Goal: Complete application form: Complete application form

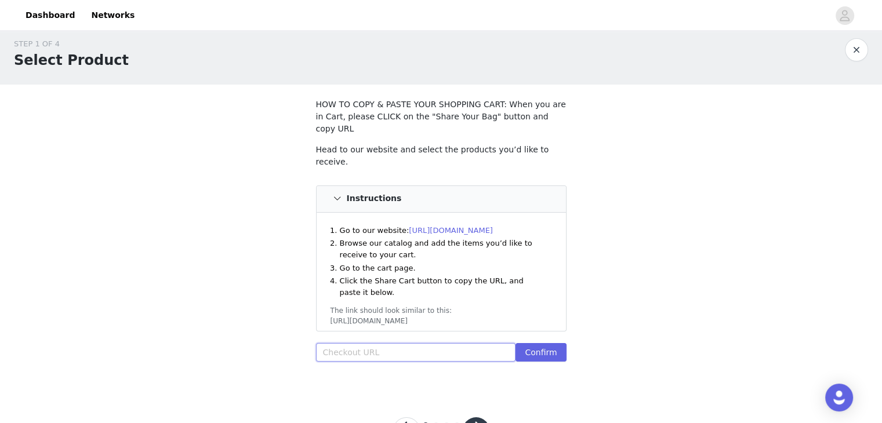
paste input "[URL][DOMAIN_NAME]"
type input "[URL][DOMAIN_NAME]"
click at [554, 343] on button "Confirm" at bounding box center [540, 352] width 50 height 19
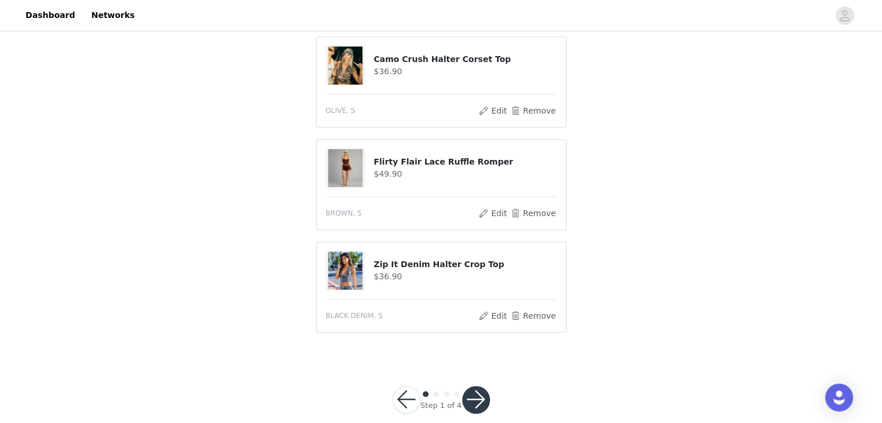
scroll to position [547, 0]
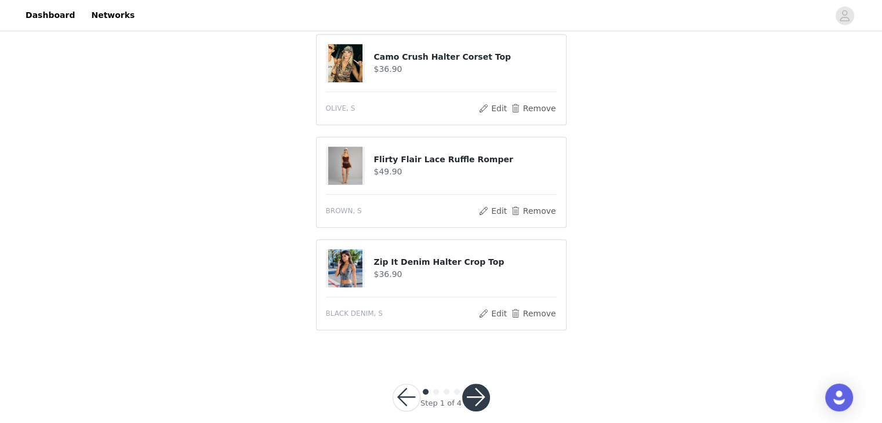
click at [472, 386] on button "button" at bounding box center [476, 398] width 28 height 28
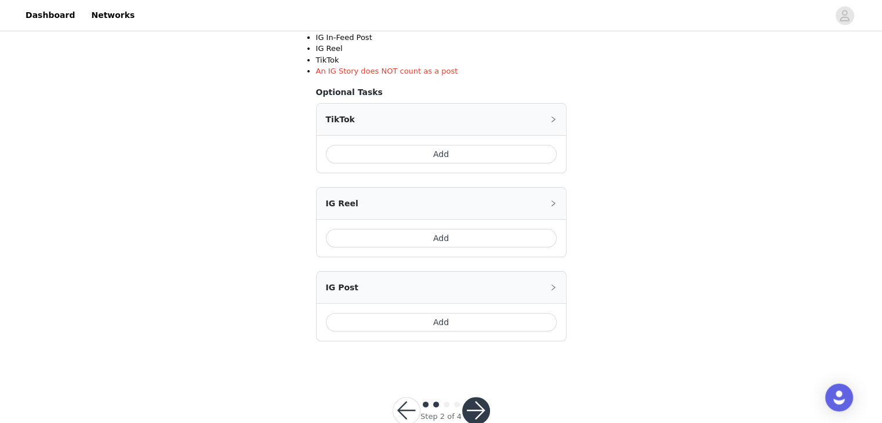
scroll to position [249, 0]
click at [449, 325] on button "Add" at bounding box center [441, 321] width 231 height 19
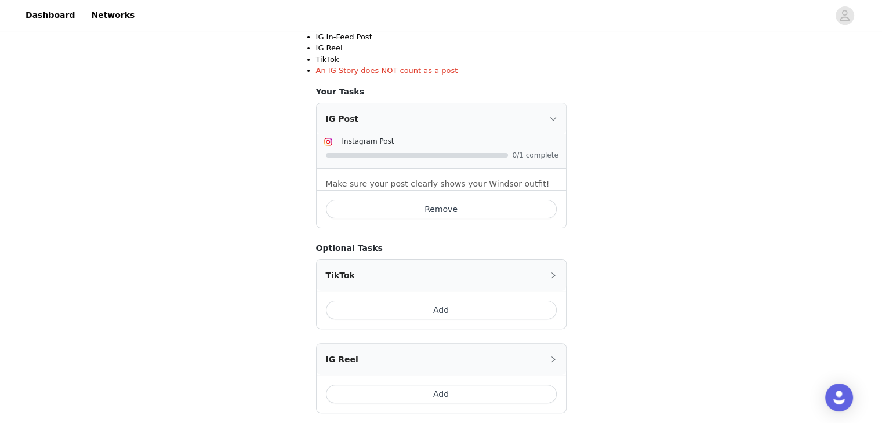
click at [448, 314] on button "Add" at bounding box center [441, 310] width 231 height 19
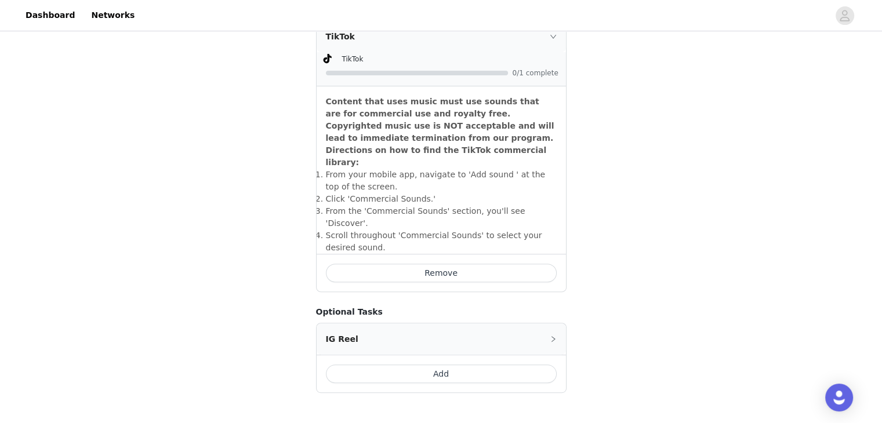
scroll to position [525, 0]
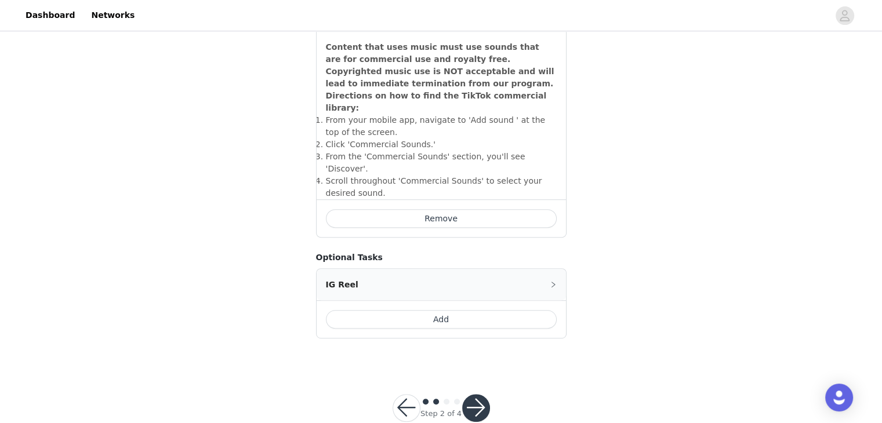
click at [479, 394] on button "button" at bounding box center [476, 408] width 28 height 28
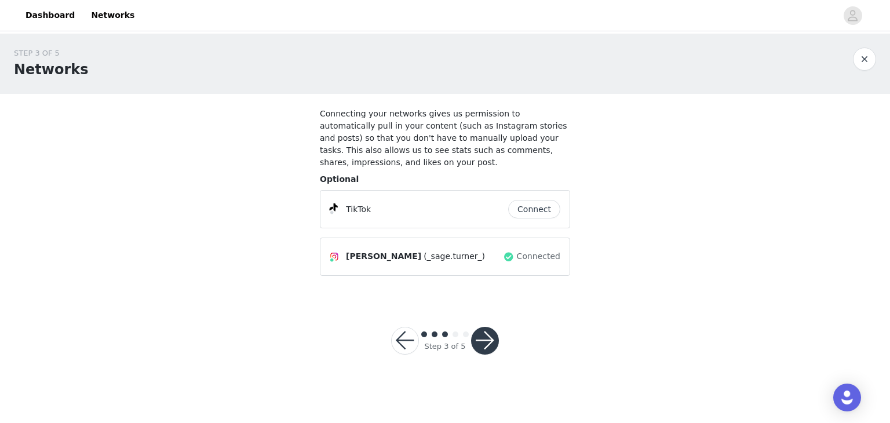
click at [556, 200] on button "Connect" at bounding box center [534, 209] width 52 height 19
click at [492, 337] on button "button" at bounding box center [485, 341] width 28 height 28
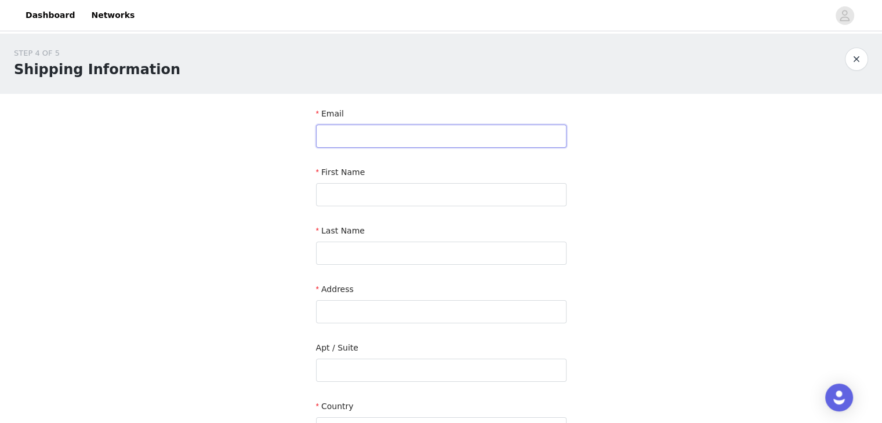
click at [361, 139] on input "text" at bounding box center [441, 136] width 250 height 23
type input "[EMAIL_ADDRESS][DOMAIN_NAME]"
click at [382, 193] on input "text" at bounding box center [441, 194] width 250 height 23
type input "Sage"
drag, startPoint x: 431, startPoint y: 139, endPoint x: 253, endPoint y: 129, distance: 178.3
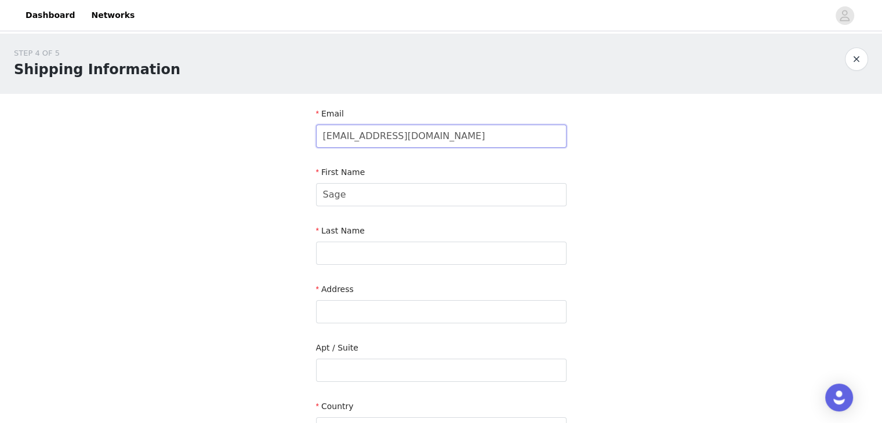
click at [253, 129] on div "STEP 4 OF 5 Shipping Information Email [EMAIL_ADDRESS][DOMAIN_NAME] First Name …" at bounding box center [441, 341] width 882 height 615
type input "[EMAIL_ADDRESS][DOMAIN_NAME]"
click at [343, 242] on input "text" at bounding box center [441, 253] width 250 height 23
type input "[PERSON_NAME]"
click at [339, 314] on input "text" at bounding box center [441, 311] width 250 height 23
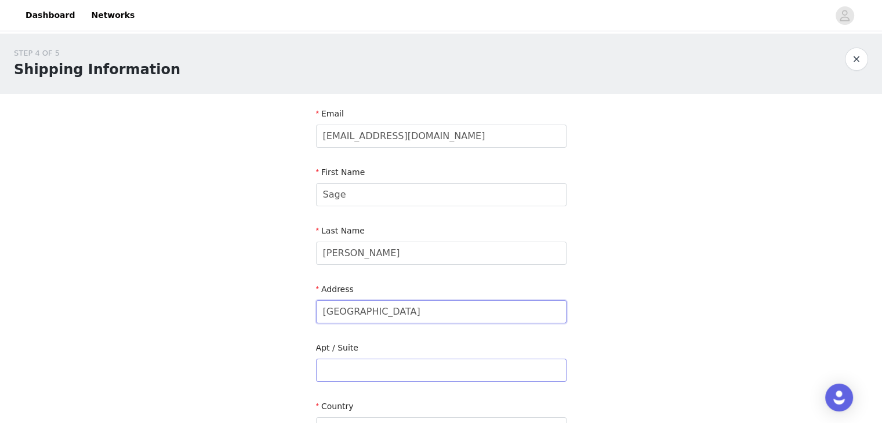
type input "[GEOGRAPHIC_DATA]"
click at [337, 365] on input "text" at bounding box center [441, 370] width 250 height 23
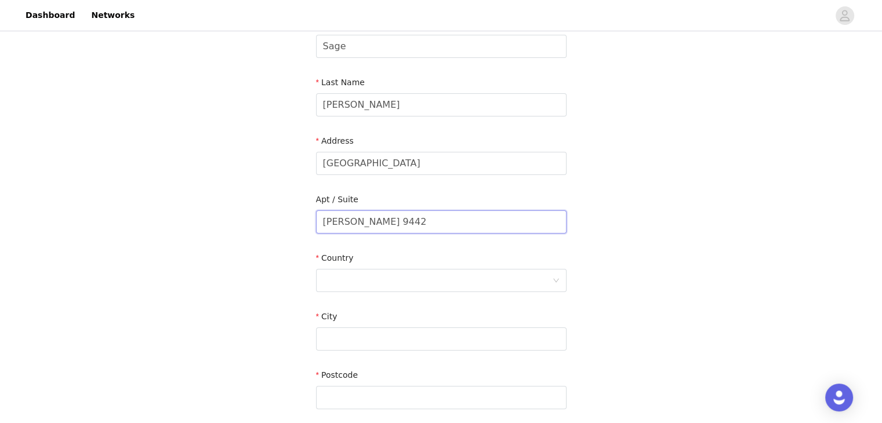
scroll to position [151, 0]
type input "[PERSON_NAME] 9442"
click at [397, 275] on div at bounding box center [437, 278] width 229 height 22
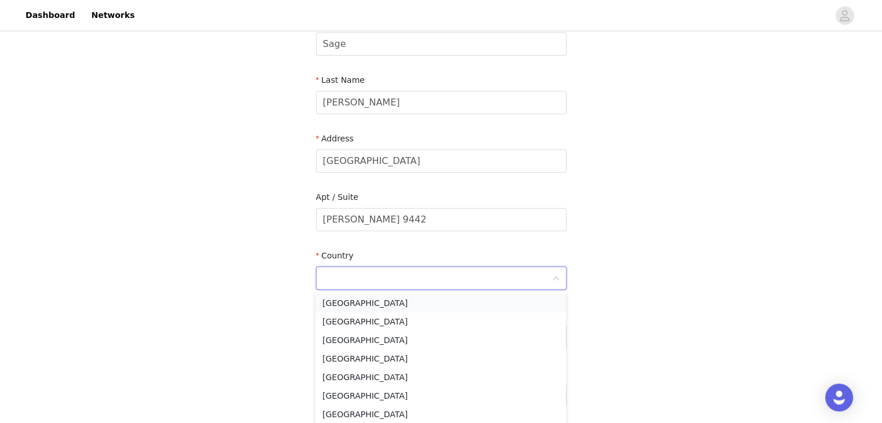
click at [390, 311] on li "[GEOGRAPHIC_DATA]" at bounding box center [440, 303] width 250 height 19
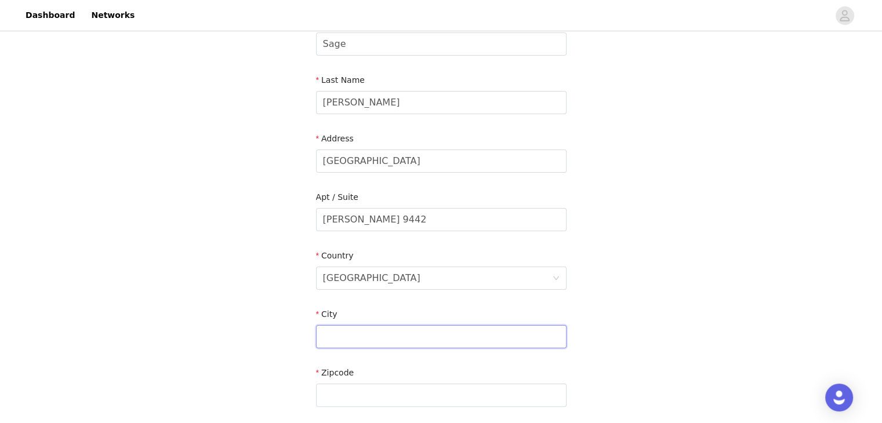
click at [359, 327] on input "text" at bounding box center [441, 336] width 250 height 23
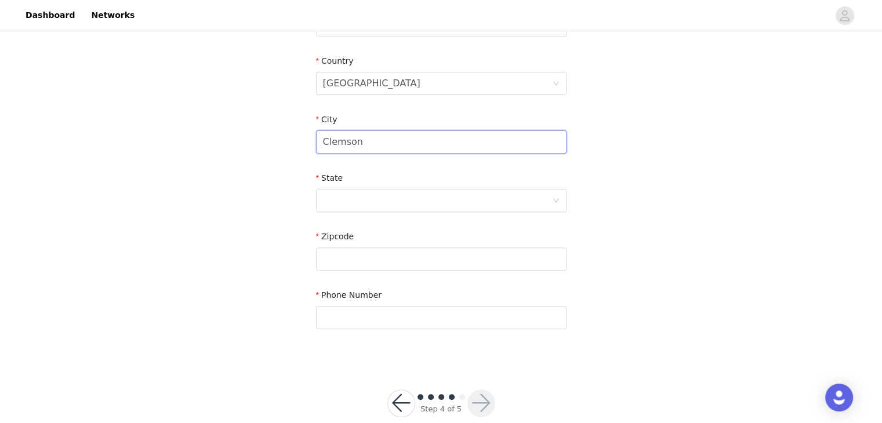
scroll to position [349, 0]
type input "Clemson"
click at [355, 198] on div at bounding box center [437, 197] width 229 height 22
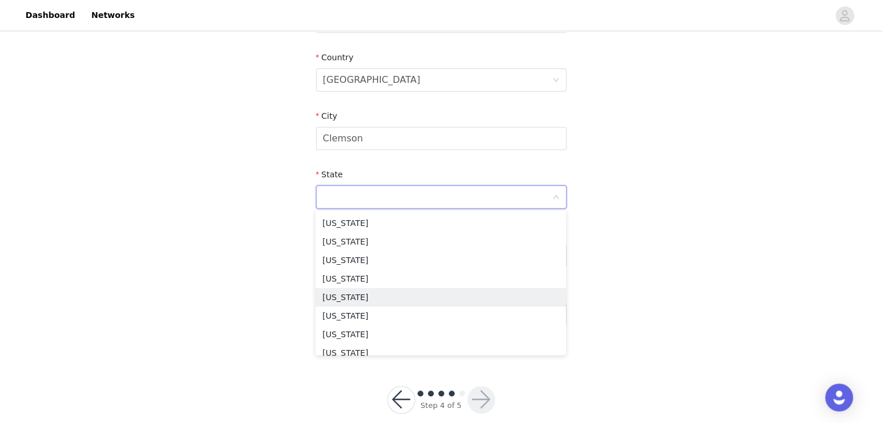
scroll to position [889, 0]
click at [375, 260] on li "[US_STATE]" at bounding box center [440, 261] width 250 height 19
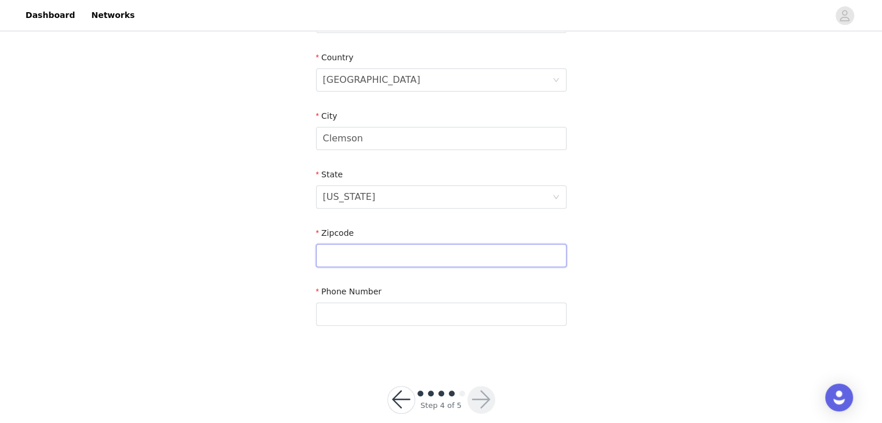
click at [373, 259] on input "text" at bounding box center [441, 255] width 250 height 23
type input "29632"
click at [347, 310] on input "text" at bounding box center [441, 314] width 250 height 23
type input "8645297448"
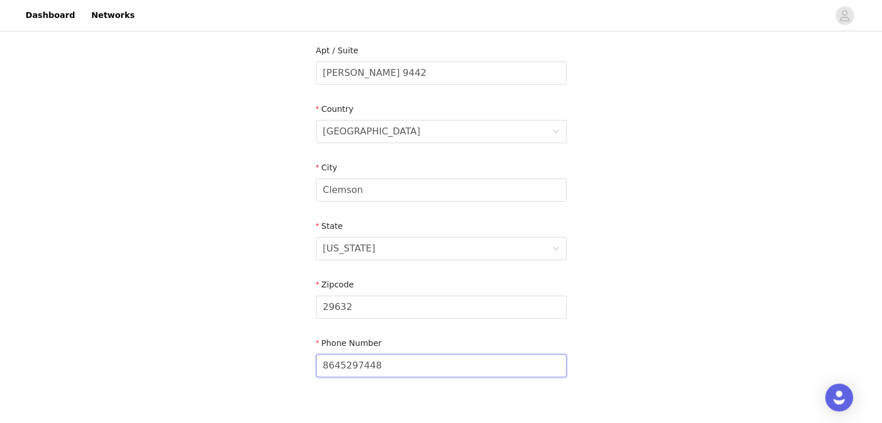
scroll to position [367, 0]
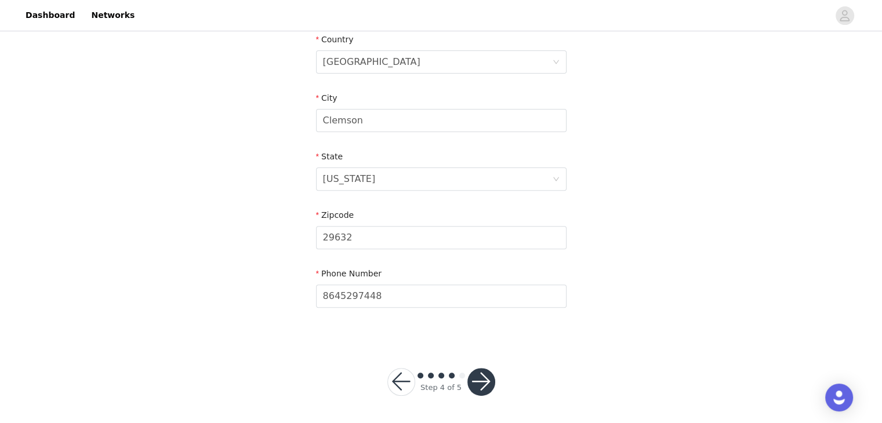
click at [485, 388] on button "button" at bounding box center [481, 382] width 28 height 28
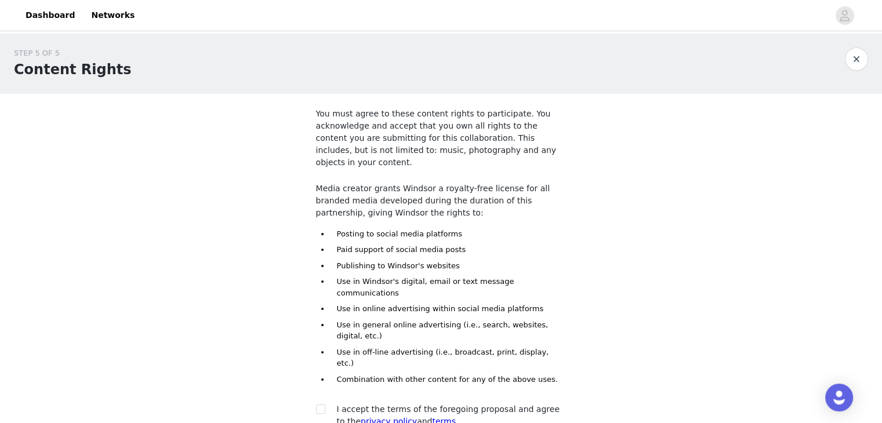
click at [325, 403] on div at bounding box center [324, 409] width 16 height 12
click at [320, 405] on input "checkbox" at bounding box center [320, 409] width 8 height 8
checkbox input "true"
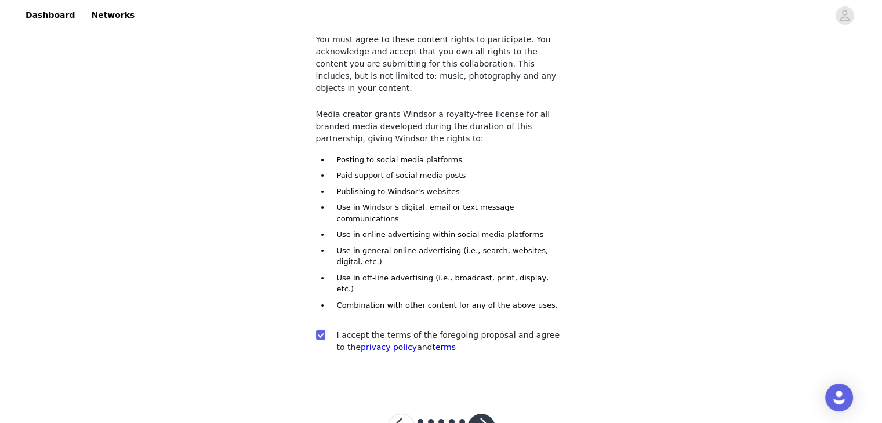
click at [481, 414] on button "button" at bounding box center [481, 428] width 28 height 28
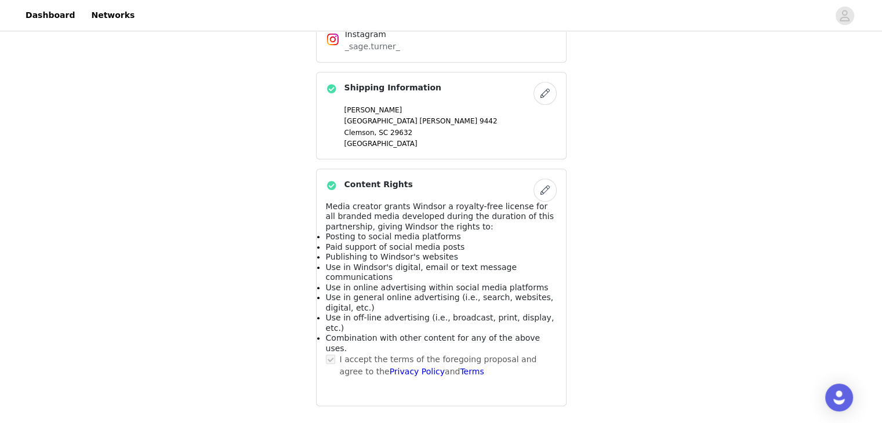
scroll to position [700, 0]
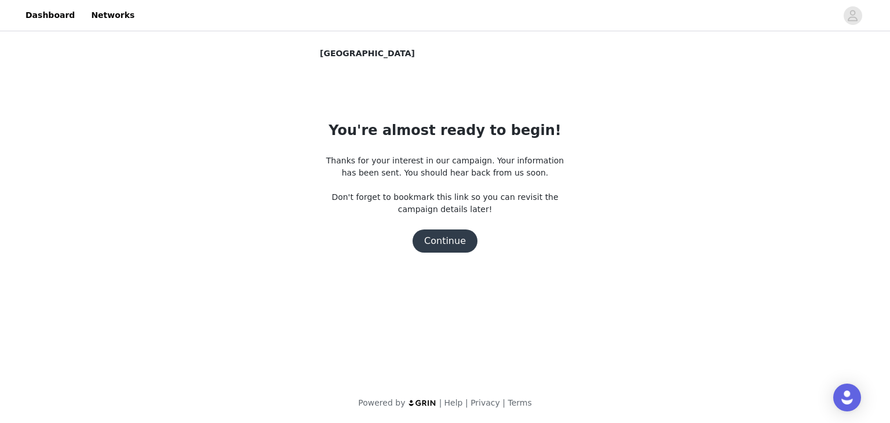
click at [458, 243] on button "Continue" at bounding box center [445, 241] width 65 height 23
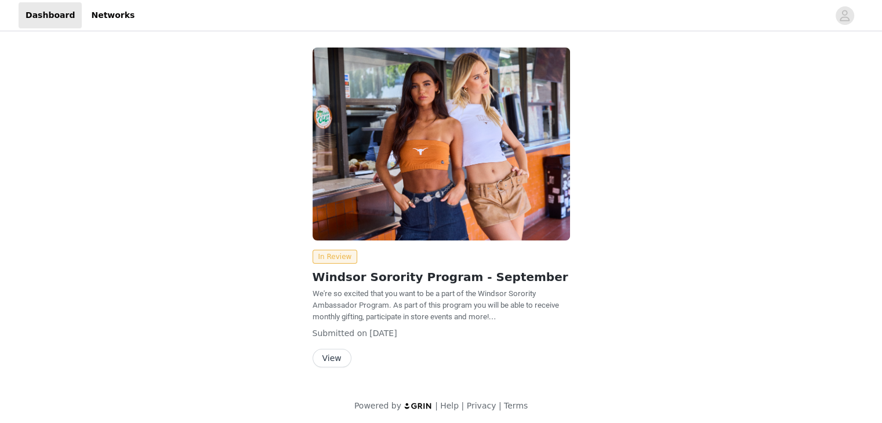
scroll to position [3, 0]
